Goal: Task Accomplishment & Management: Use online tool/utility

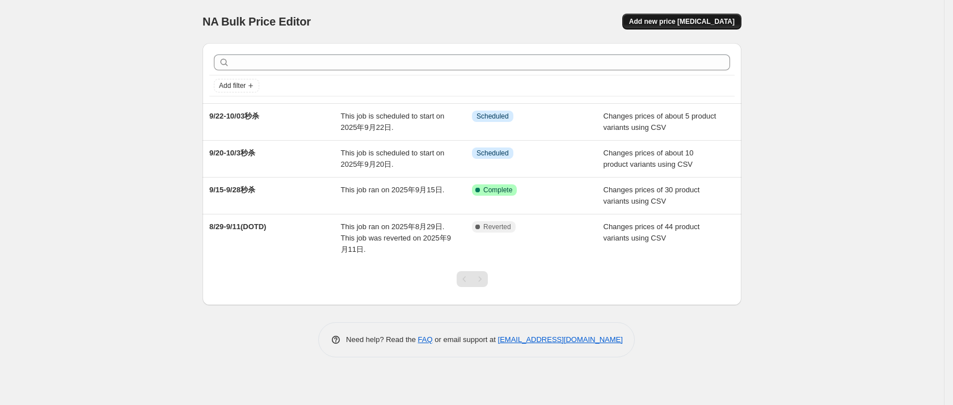
click at [692, 20] on span "Add new price [MEDICAL_DATA]" at bounding box center [682, 21] width 106 height 9
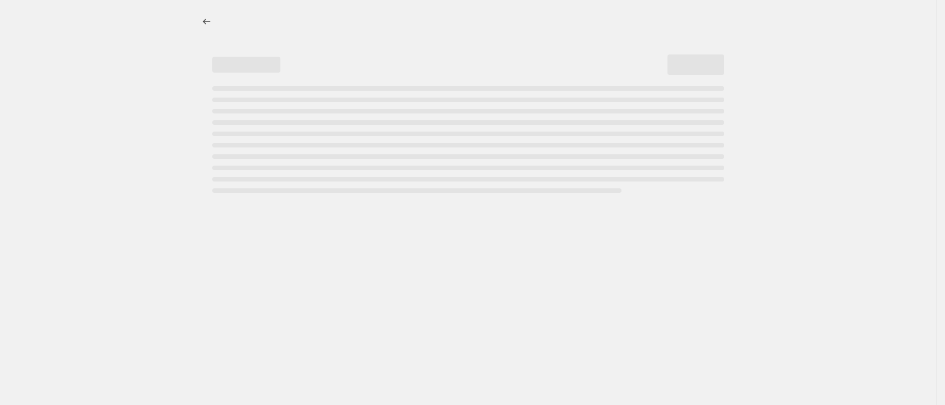
select select "percentage"
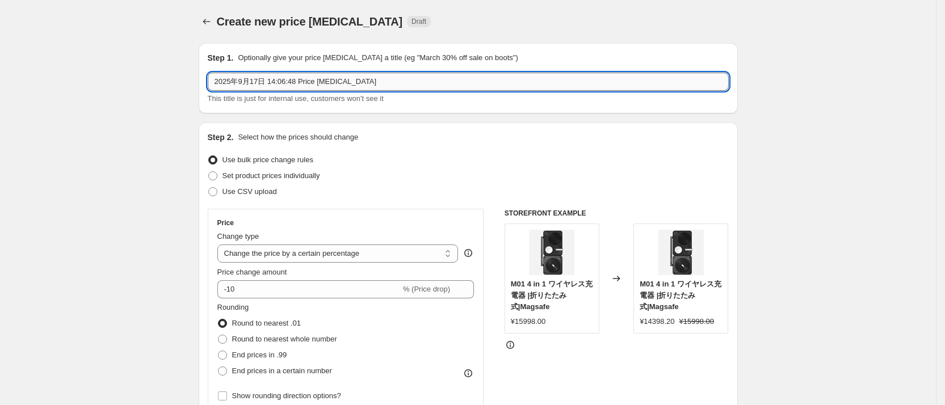
click at [394, 83] on input "2025年9月17日 14:06:48 Price [MEDICAL_DATA]" at bounding box center [468, 82] width 521 height 18
drag, startPoint x: 393, startPoint y: 83, endPoint x: 205, endPoint y: 91, distance: 188.0
click at [205, 91] on div "Step 1. Optionally give your price [MEDICAL_DATA] a title (eg "March 30% off sa…" at bounding box center [468, 78] width 539 height 70
type input "bundle 产品9折"
click at [397, 252] on select "Change the price to a certain amount Change the price by a certain amount Chang…" at bounding box center [337, 254] width 241 height 18
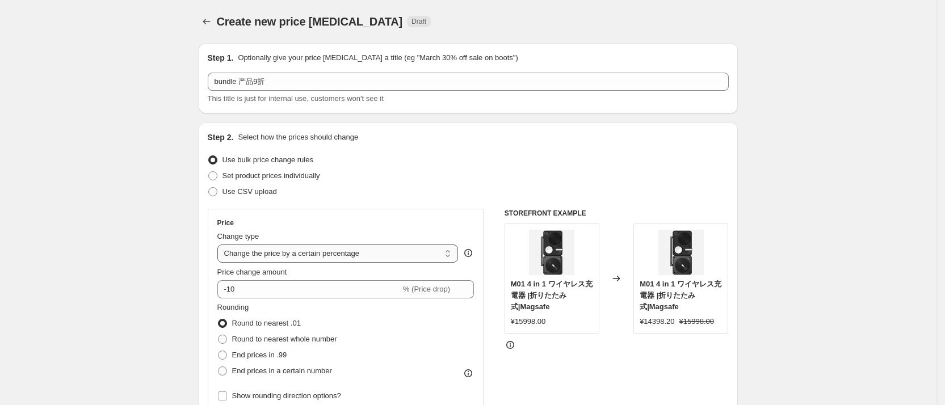
click at [397, 252] on select "Change the price to a certain amount Change the price by a certain amount Chang…" at bounding box center [337, 254] width 241 height 18
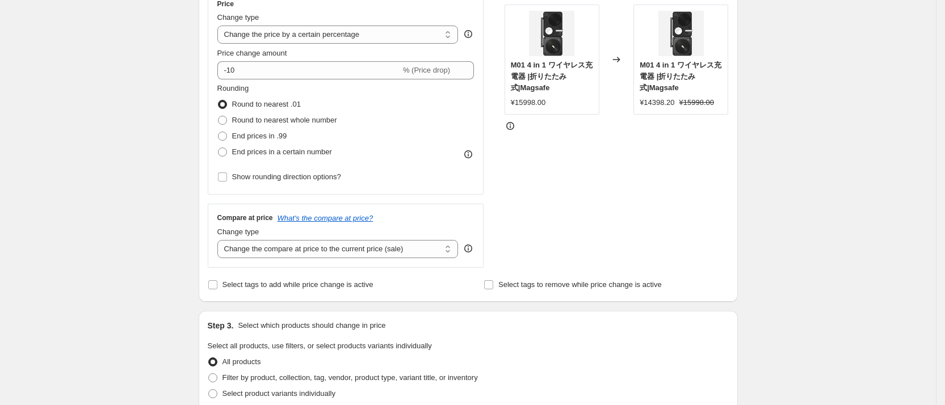
scroll to position [227, 0]
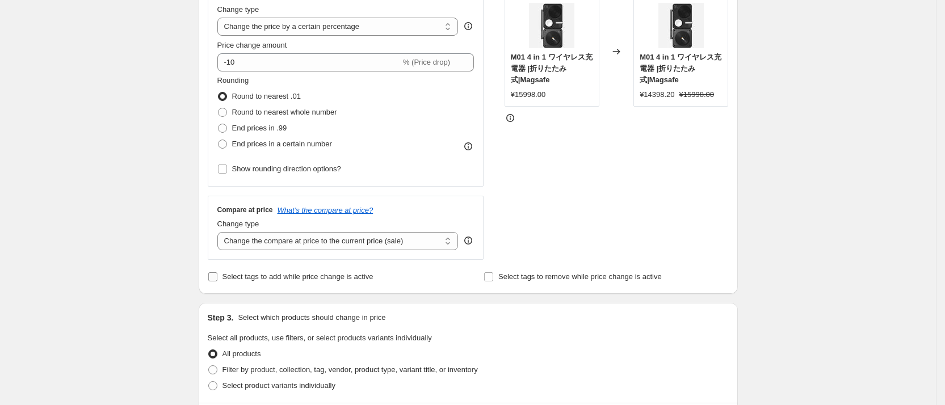
click at [217, 276] on input "Select tags to add while price change is active" at bounding box center [212, 276] width 9 height 9
checkbox input "true"
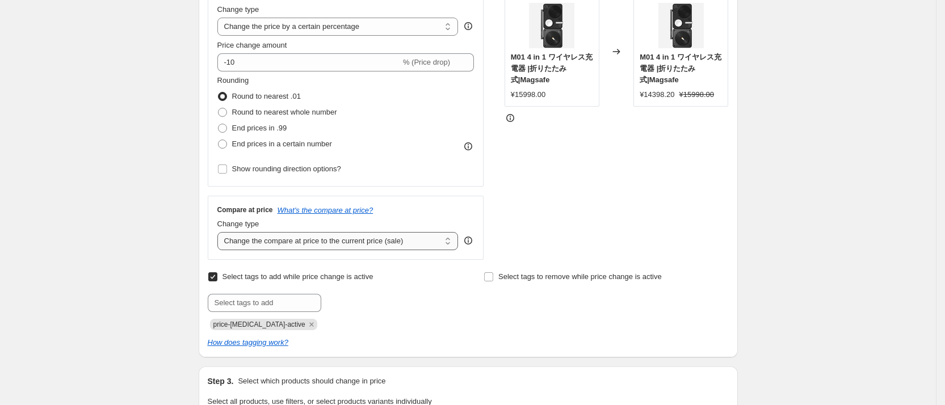
click at [375, 243] on select "Change the compare at price to the current price (sale) Change the compare at p…" at bounding box center [337, 241] width 241 height 18
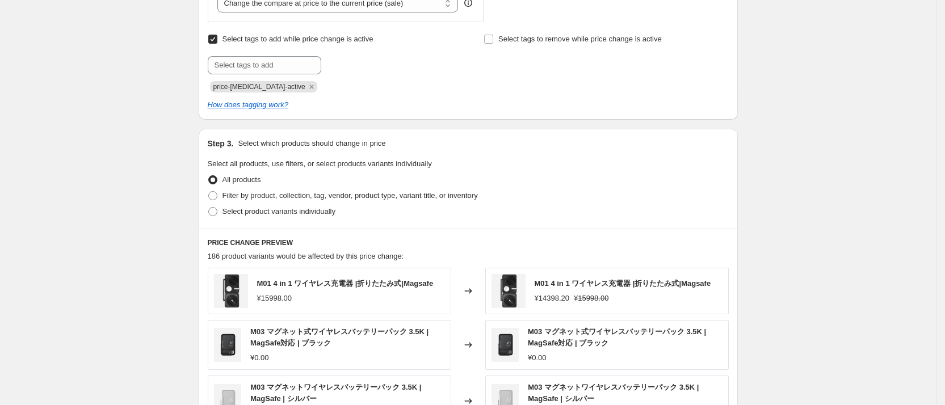
scroll to position [482, 0]
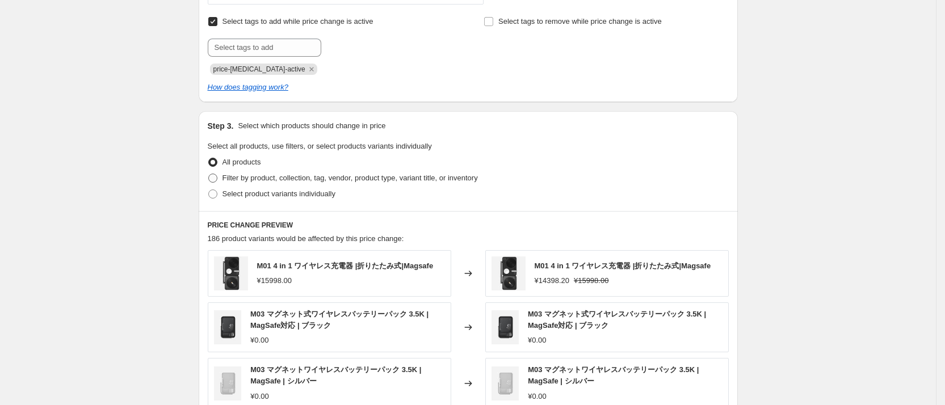
click at [215, 179] on span at bounding box center [212, 178] width 9 height 9
click at [209, 174] on input "Filter by product, collection, tag, vendor, product type, variant title, or inv…" at bounding box center [208, 174] width 1 height 1
radio input "true"
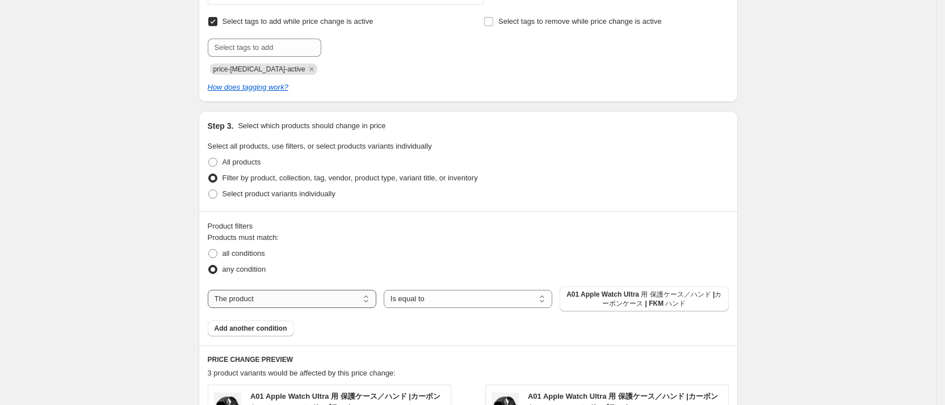
click at [337, 299] on select "The product The product's collection The product's tag The product's vendor The…" at bounding box center [292, 299] width 169 height 18
select select "collection"
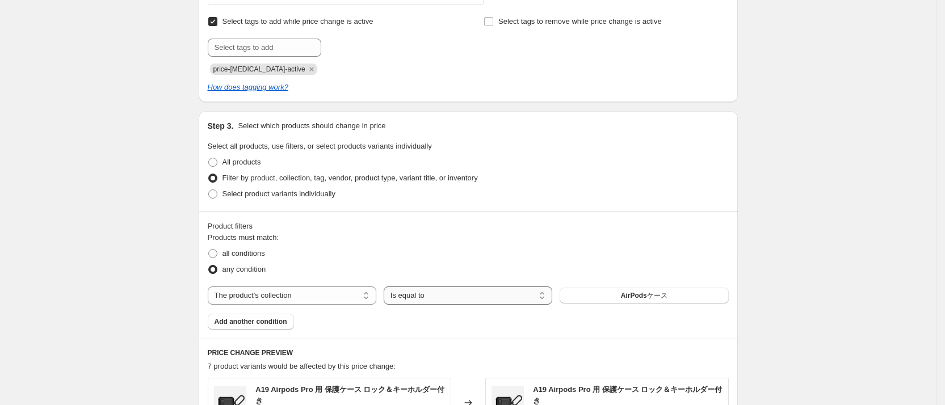
click at [471, 300] on select "Is equal to Is not equal to" at bounding box center [468, 296] width 169 height 18
click at [478, 298] on select "Is equal to Is not equal to" at bounding box center [468, 296] width 169 height 18
click at [641, 302] on button "AirPodsケース" at bounding box center [644, 296] width 169 height 16
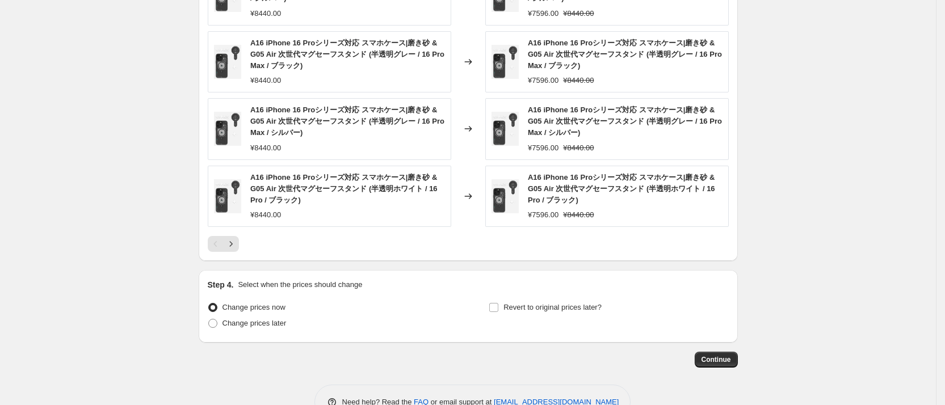
scroll to position [996, 0]
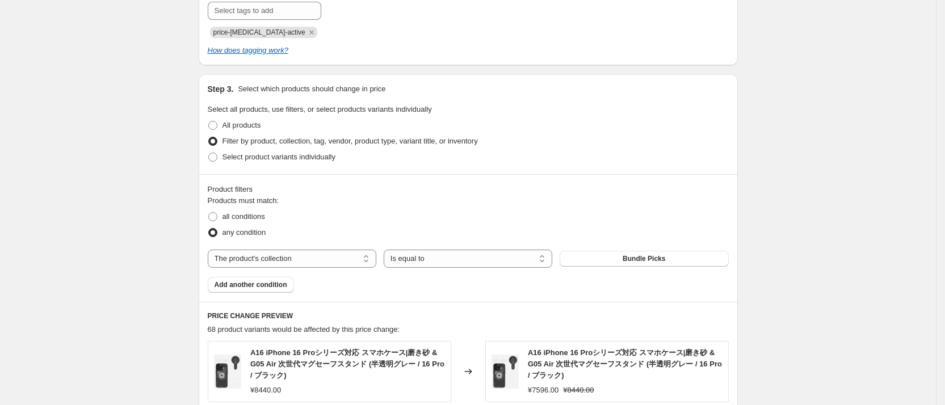
scroll to position [514, 0]
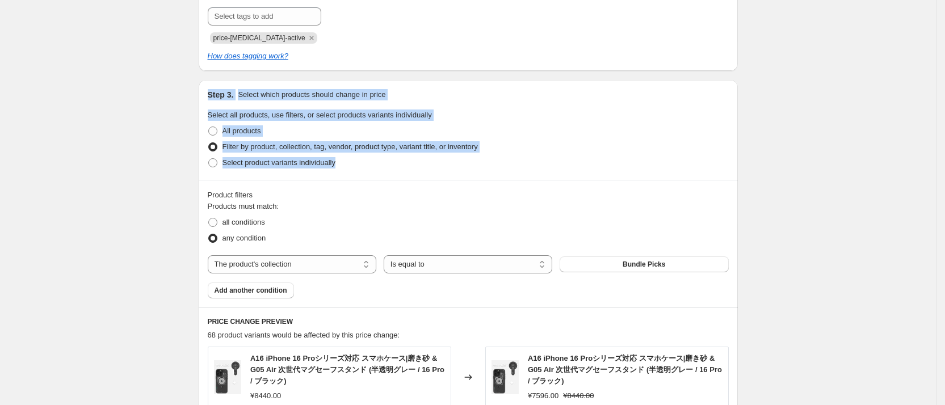
drag, startPoint x: 186, startPoint y: 92, endPoint x: 498, endPoint y: 174, distance: 322.6
click at [498, 174] on div "Create new price [MEDICAL_DATA]. This page is ready Create new price [MEDICAL_D…" at bounding box center [468, 186] width 936 height 1401
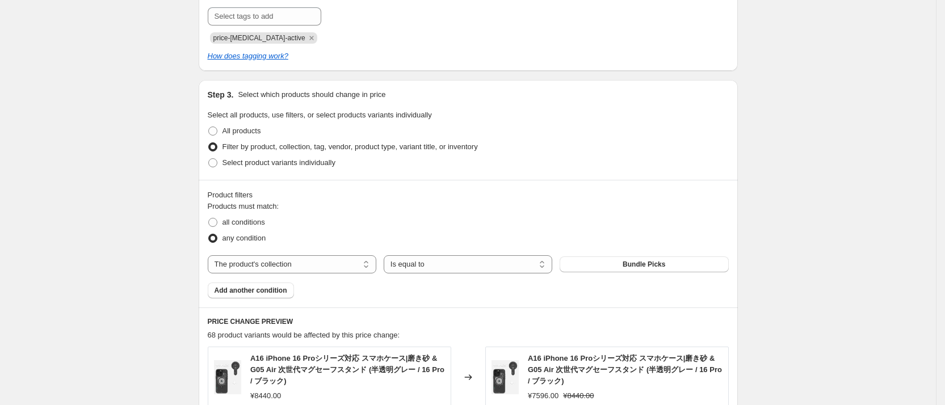
click at [813, 217] on div "Create new price [MEDICAL_DATA]. This page is ready Create new price [MEDICAL_D…" at bounding box center [468, 186] width 936 height 1401
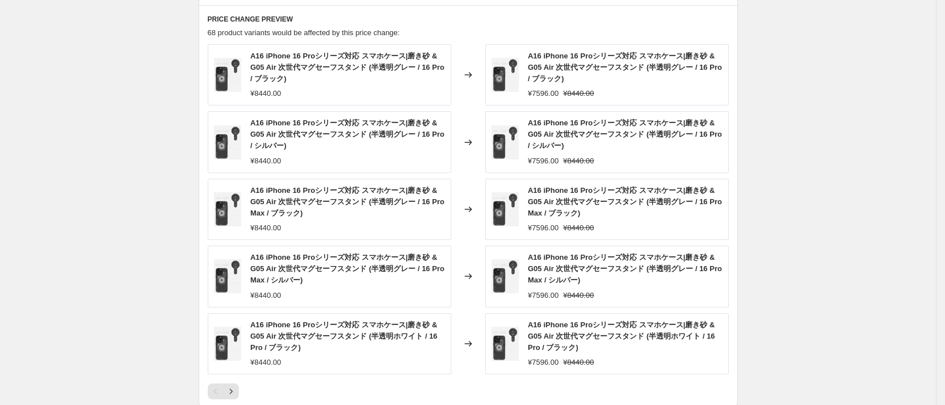
scroll to position [826, 0]
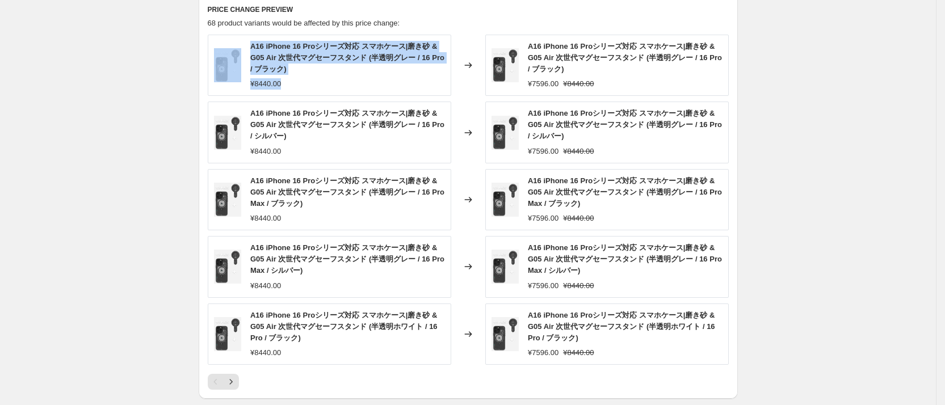
drag, startPoint x: 176, startPoint y: 39, endPoint x: 358, endPoint y: 82, distance: 187.1
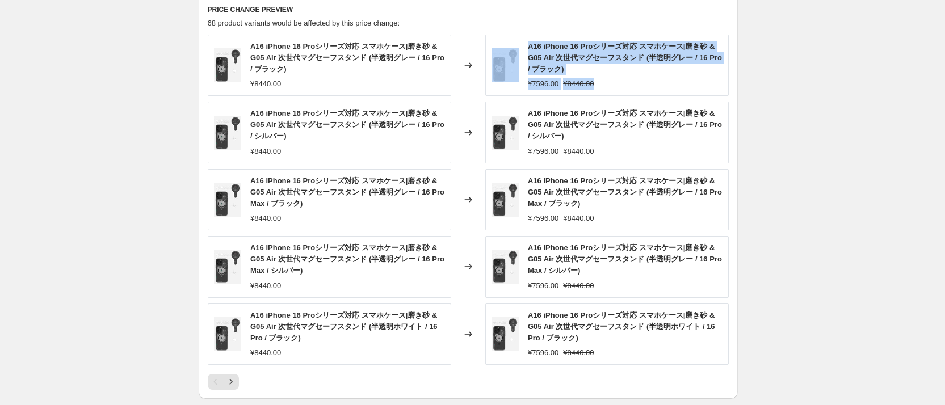
drag, startPoint x: 484, startPoint y: 33, endPoint x: 820, endPoint y: 116, distance: 346.0
click at [658, 90] on div "PRICE CHANGE PREVIEW 68 product variants would be affected by this price change…" at bounding box center [468, 196] width 539 height 403
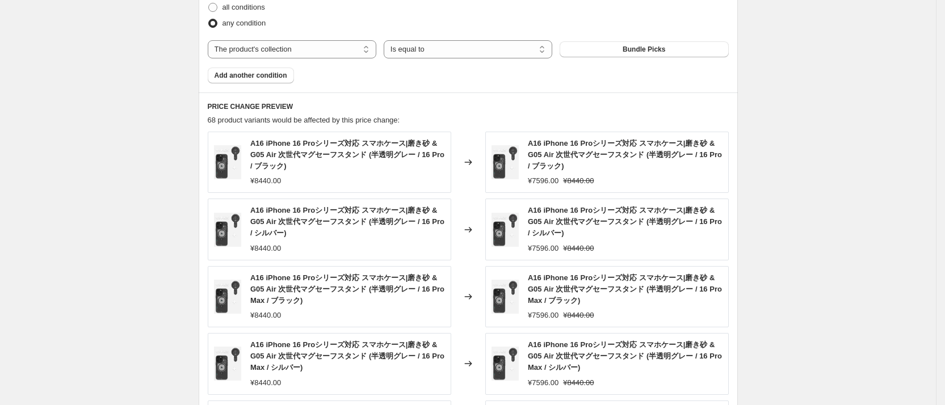
scroll to position [727, 0]
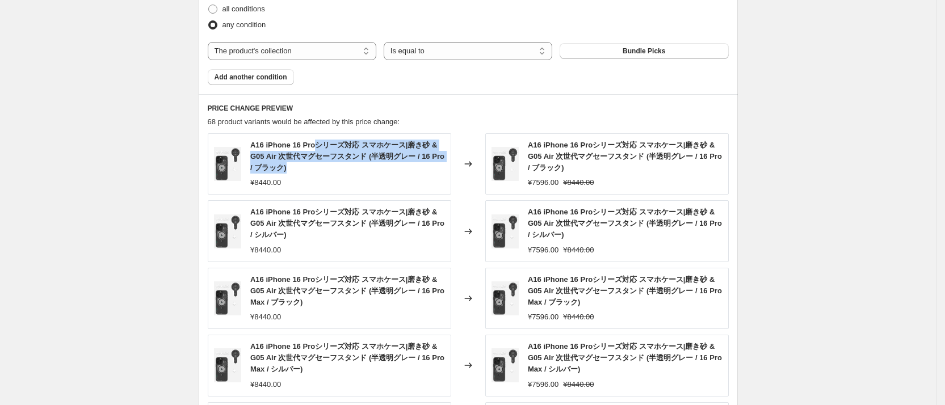
drag, startPoint x: 319, startPoint y: 146, endPoint x: 343, endPoint y: 172, distance: 34.5
click at [343, 172] on div "A16 iPhone 16 Proシリーズ対応 スマホケース|磨き砂 & G05 Air 次世代マグセーフスタンド (半透明グレー / 16 Pro / ブラ…" at bounding box center [347, 157] width 195 height 34
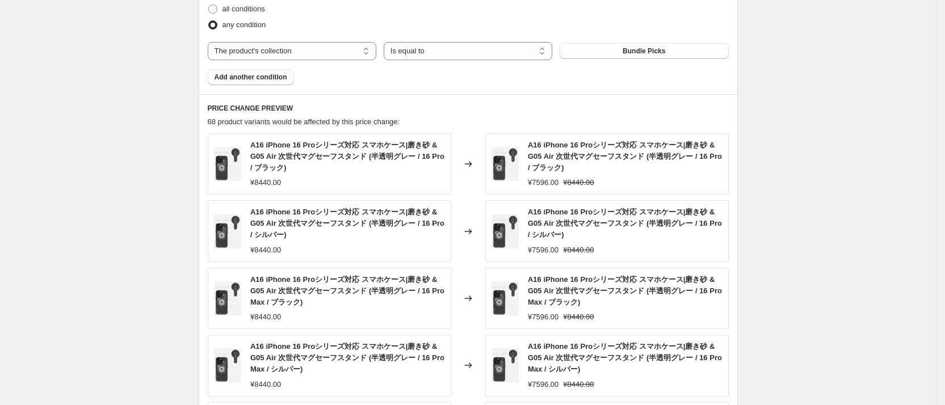
click at [392, 179] on div "¥8440.00" at bounding box center [347, 182] width 195 height 11
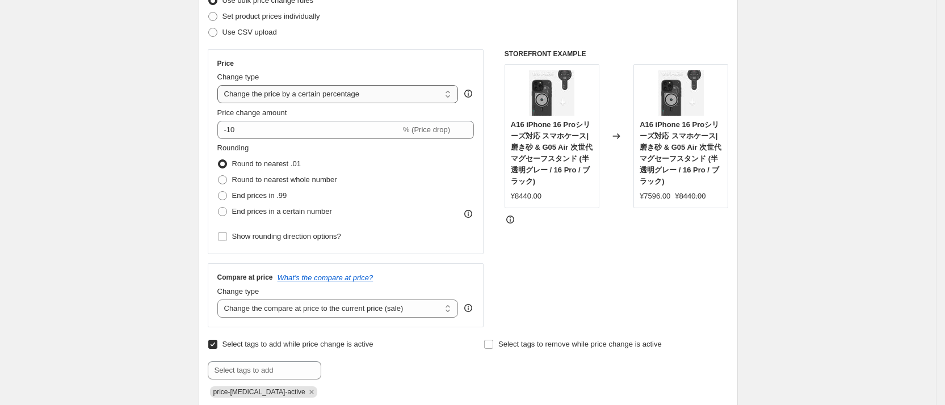
scroll to position [18, 0]
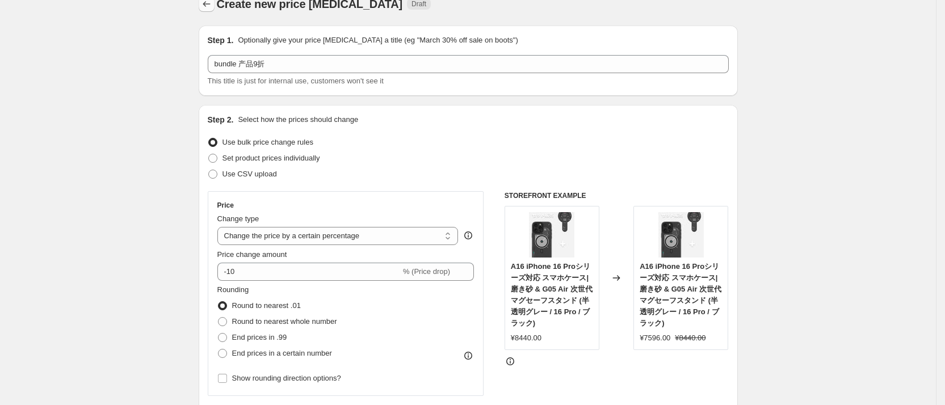
click at [208, 5] on icon "Price change jobs" at bounding box center [206, 3] width 7 height 5
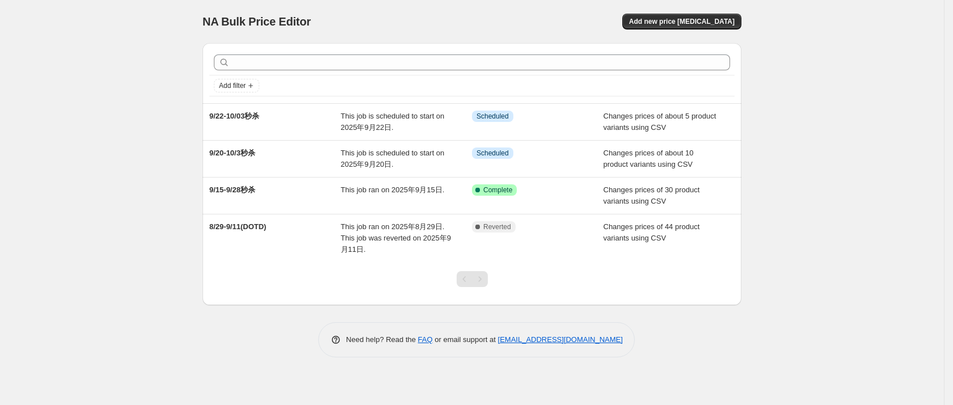
click at [116, 245] on div "NA Bulk Price Editor. This page is ready NA Bulk Price Editor Add new price [ME…" at bounding box center [472, 202] width 944 height 405
click at [698, 14] on button "Add new price [MEDICAL_DATA]" at bounding box center [682, 22] width 119 height 16
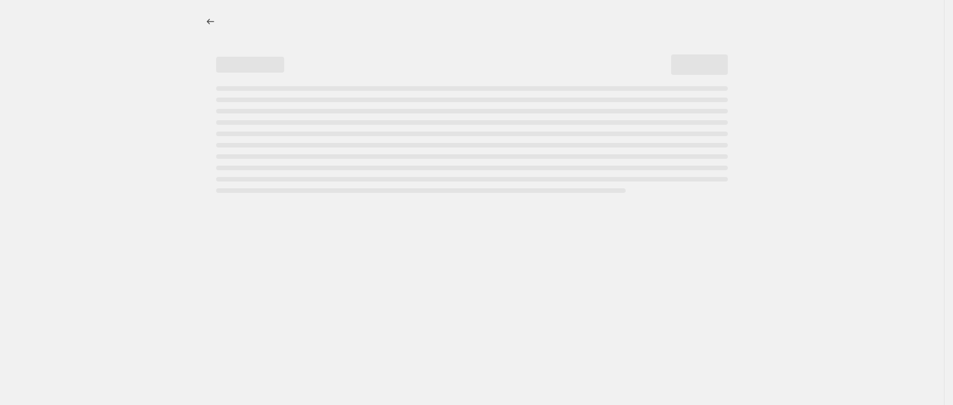
select select "percentage"
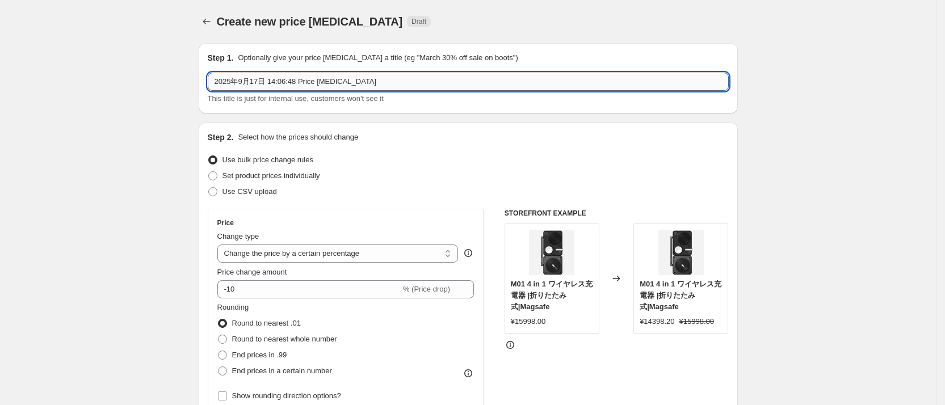
click at [388, 86] on input "2025年9月17日 14:06:48 Price [MEDICAL_DATA]" at bounding box center [468, 82] width 521 height 18
drag, startPoint x: 388, startPoint y: 86, endPoint x: 51, endPoint y: 89, distance: 337.1
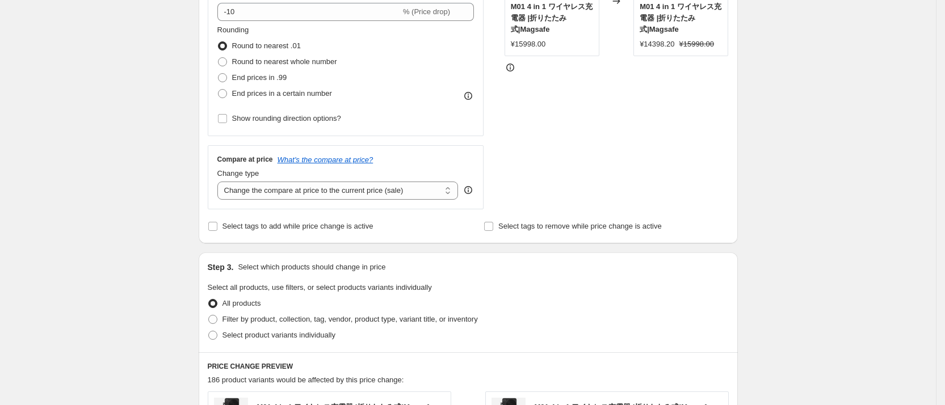
scroll to position [284, 0]
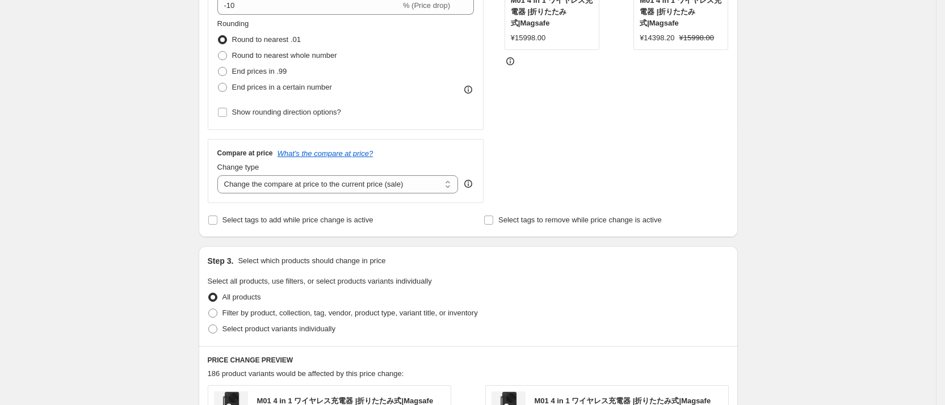
type input "bundle价格"
click at [211, 219] on div "Step 2. Select how the prices should change Use bulk price change rules Set pro…" at bounding box center [468, 38] width 539 height 398
click at [216, 219] on input "Select tags to add while price change is active" at bounding box center [212, 220] width 9 height 9
checkbox input "true"
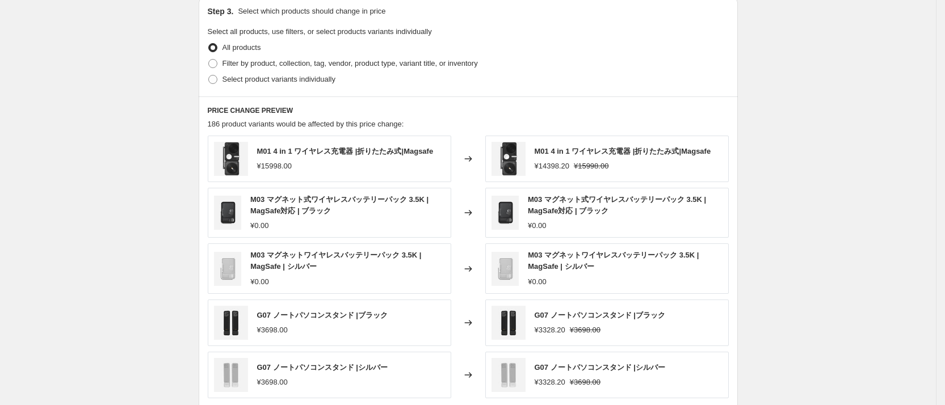
scroll to position [596, 0]
click at [217, 63] on span at bounding box center [212, 64] width 9 height 9
click at [209, 61] on input "Filter by product, collection, tag, vendor, product type, variant title, or inv…" at bounding box center [208, 60] width 1 height 1
radio input "true"
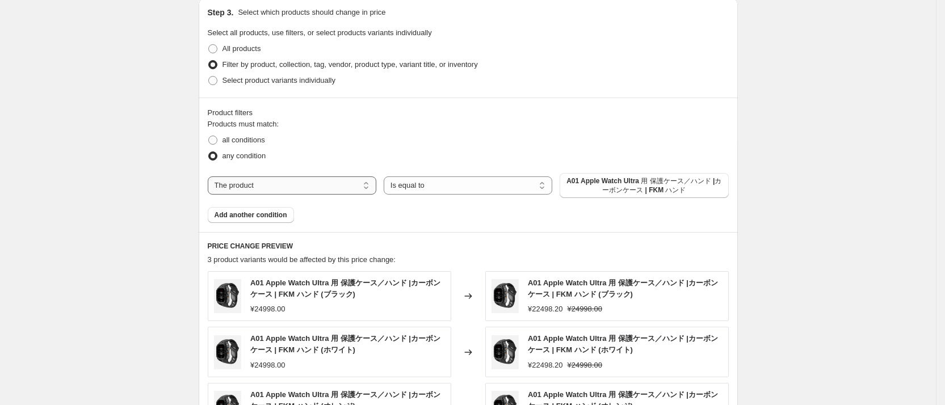
click at [337, 185] on select "The product The product's collection The product's tag The product's vendor The…" at bounding box center [292, 185] width 169 height 18
select select "collection"
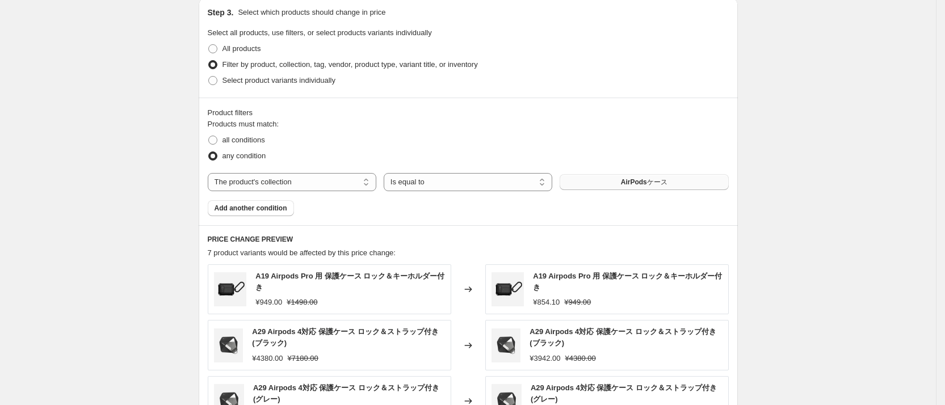
click at [628, 184] on span "AirPodsケース" at bounding box center [644, 182] width 47 height 9
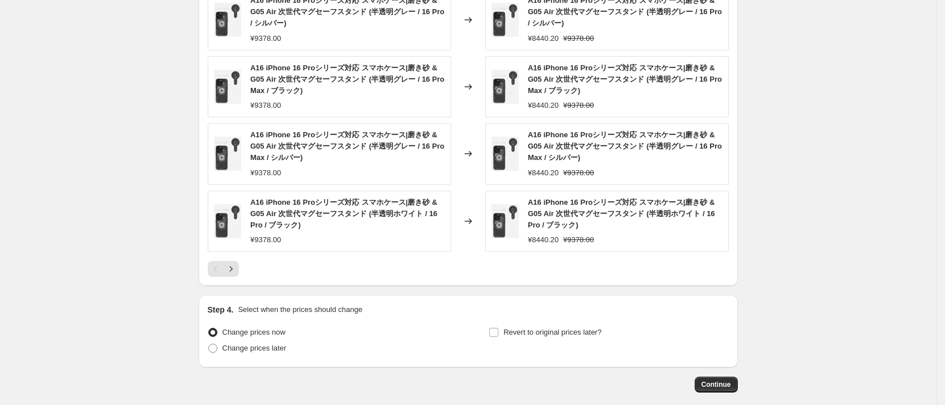
scroll to position [996, 0]
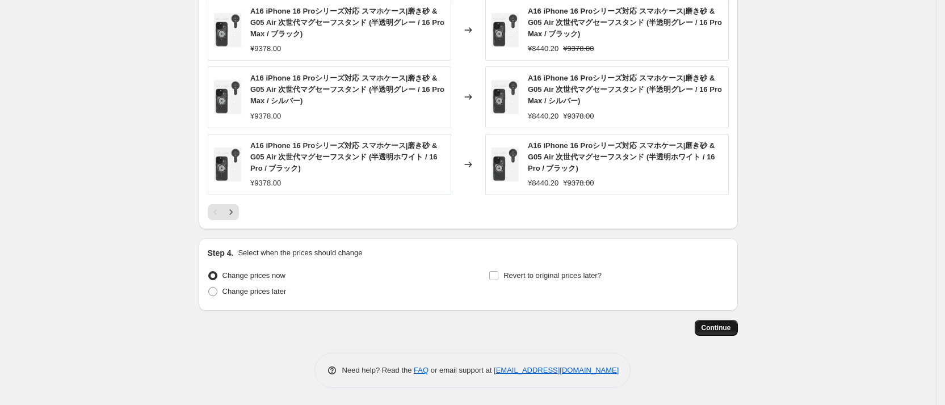
click at [731, 326] on span "Continue" at bounding box center [716, 327] width 30 height 9
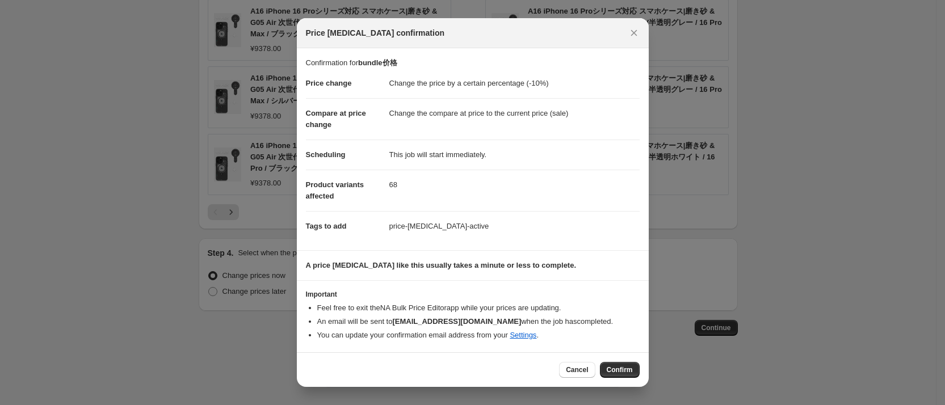
click at [628, 369] on span "Confirm" at bounding box center [620, 369] width 26 height 9
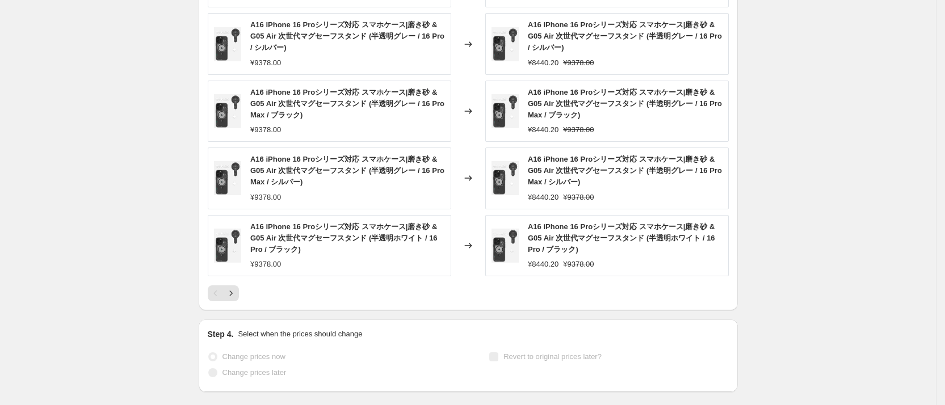
scroll to position [1025, 0]
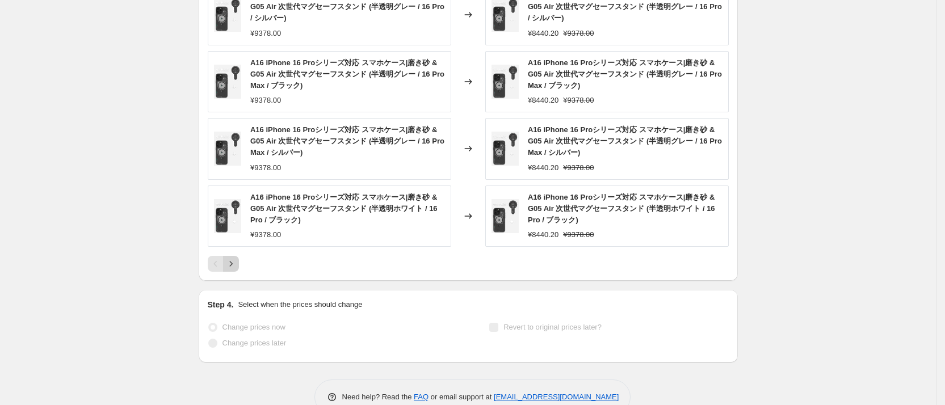
click at [239, 262] on button "Next" at bounding box center [231, 264] width 16 height 16
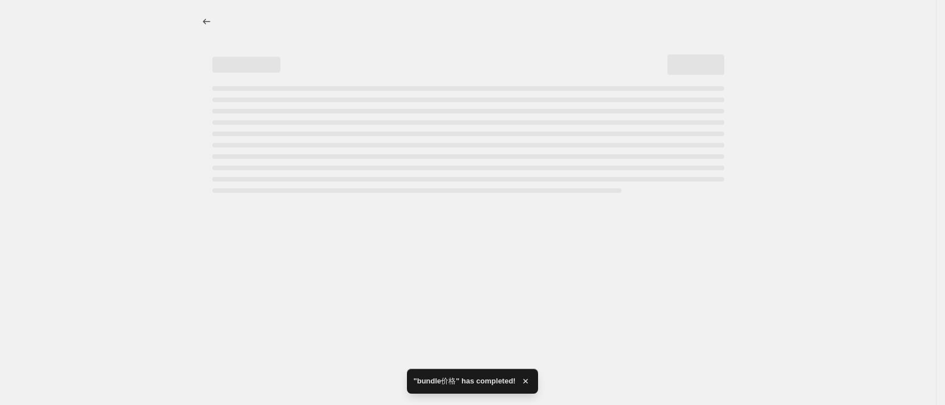
scroll to position [0, 0]
select select "percentage"
select select "collection"
